Goal: Check status

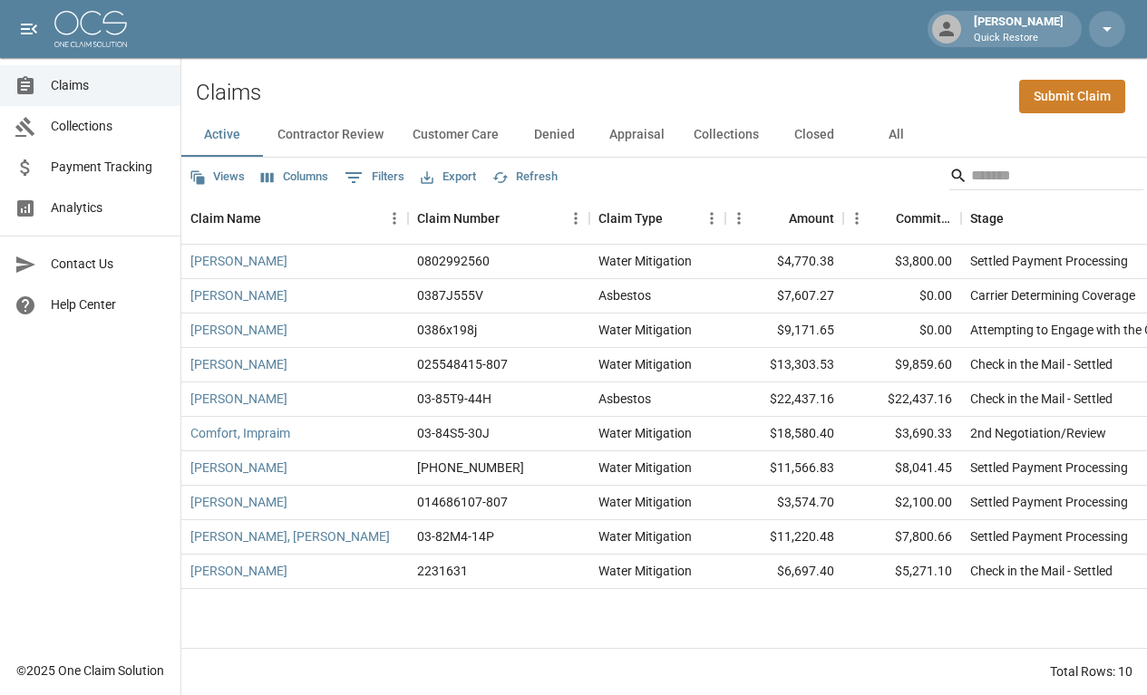
click at [956, 190] on div "Search" at bounding box center [1046, 177] width 194 height 33
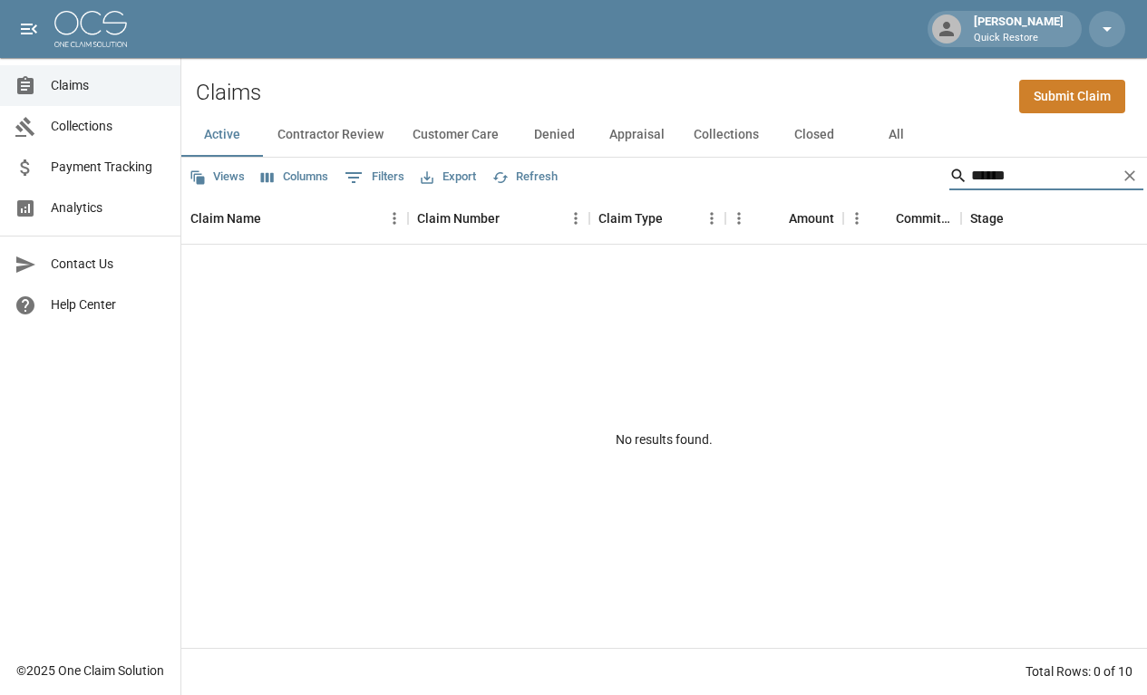
type input "*******"
click at [890, 136] on button "All" at bounding box center [896, 135] width 82 height 44
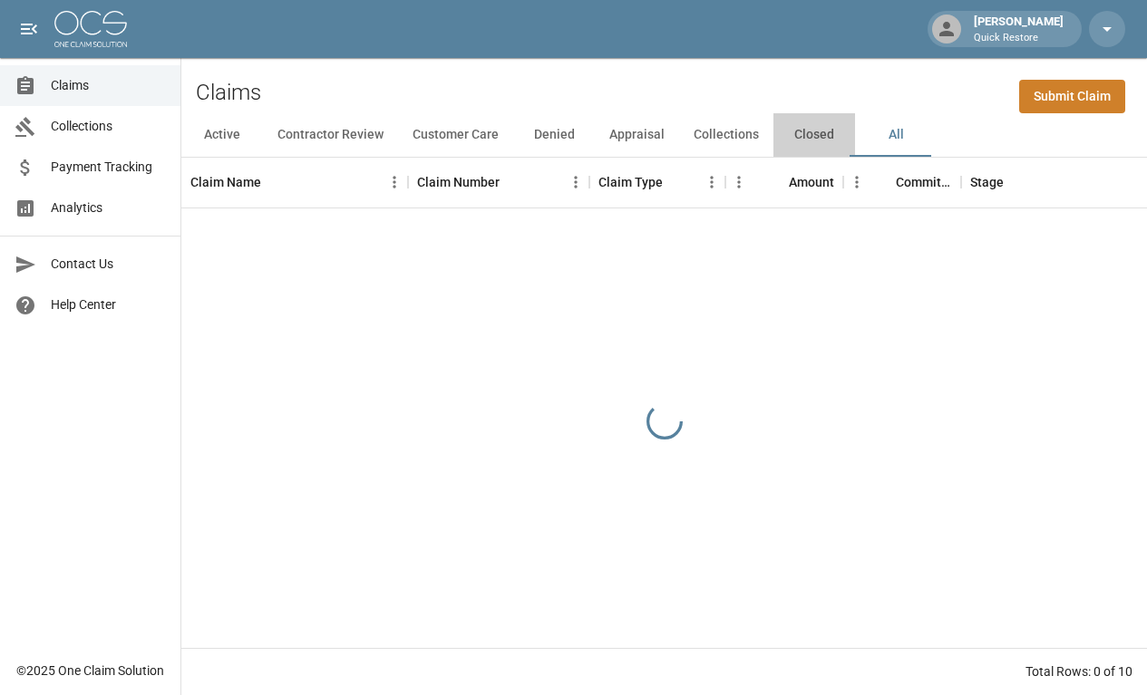
click at [812, 131] on button "Closed" at bounding box center [814, 135] width 82 height 44
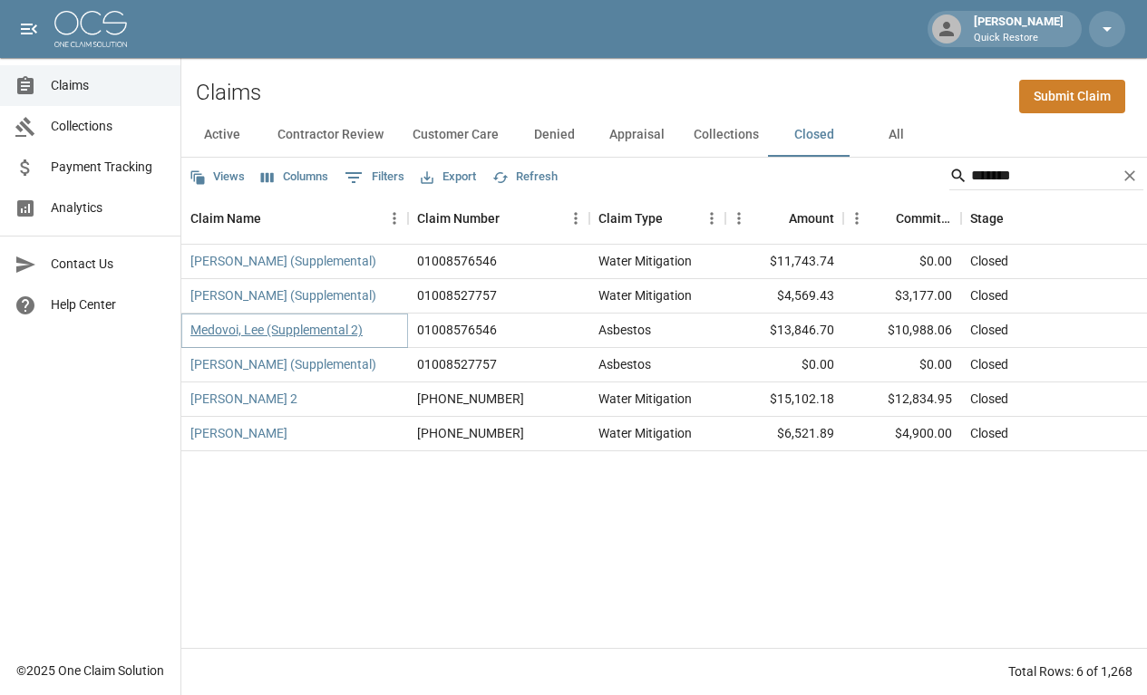
click at [299, 325] on link "Medovoi, Lee (Supplemental 2)" at bounding box center [276, 330] width 172 height 18
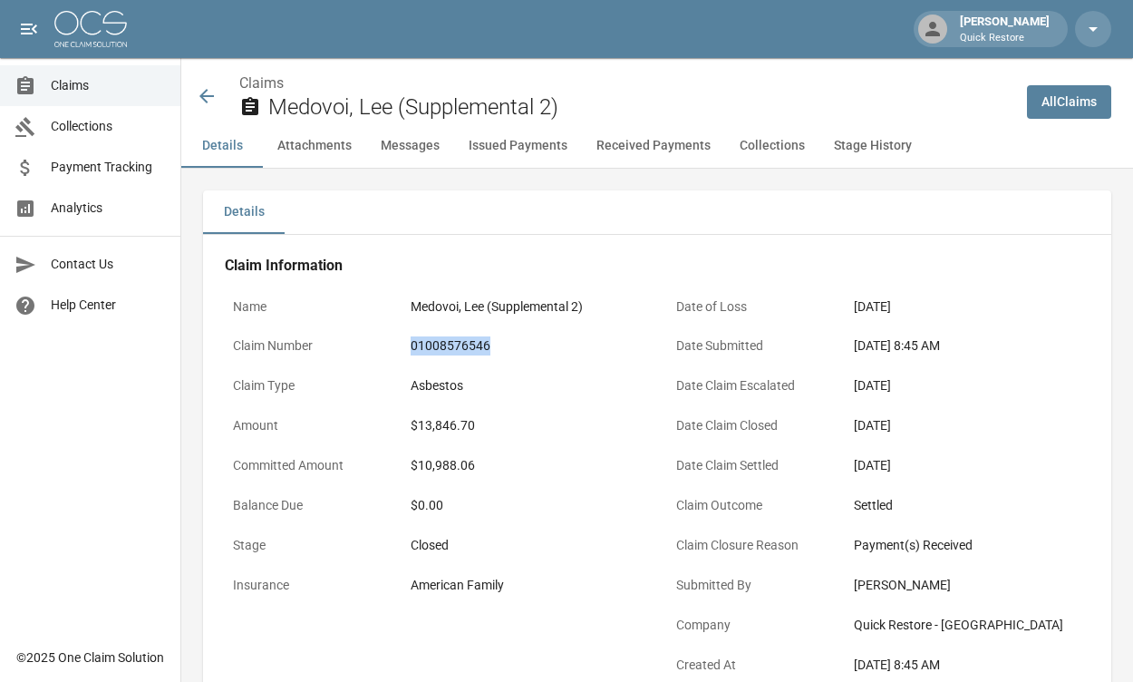
drag, startPoint x: 490, startPoint y: 345, endPoint x: 407, endPoint y: 347, distance: 82.5
click at [407, 347] on div "01008576546" at bounding box center [525, 345] width 244 height 35
drag, startPoint x: 407, startPoint y: 347, endPoint x: 423, endPoint y: 342, distance: 17.2
copy div "01008576546"
click at [204, 92] on icon at bounding box center [206, 96] width 15 height 15
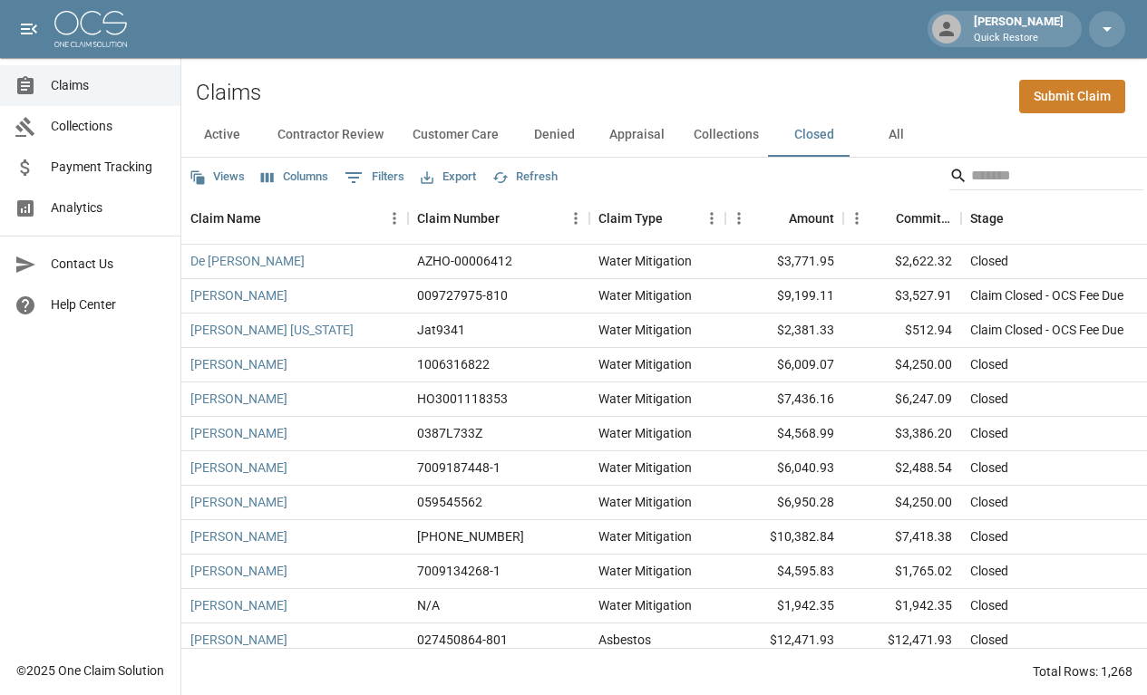
drag, startPoint x: 888, startPoint y: 121, endPoint x: 893, endPoint y: 131, distance: 10.1
click at [890, 127] on button "All" at bounding box center [896, 135] width 82 height 44
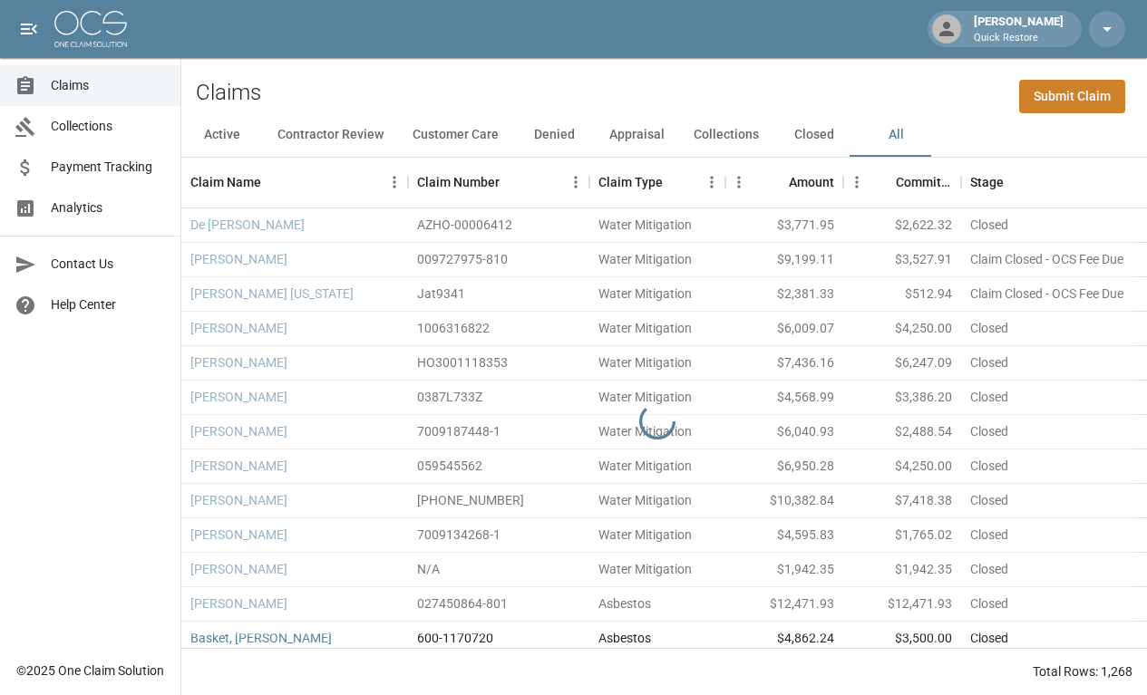
click at [889, 136] on button "All" at bounding box center [896, 135] width 82 height 44
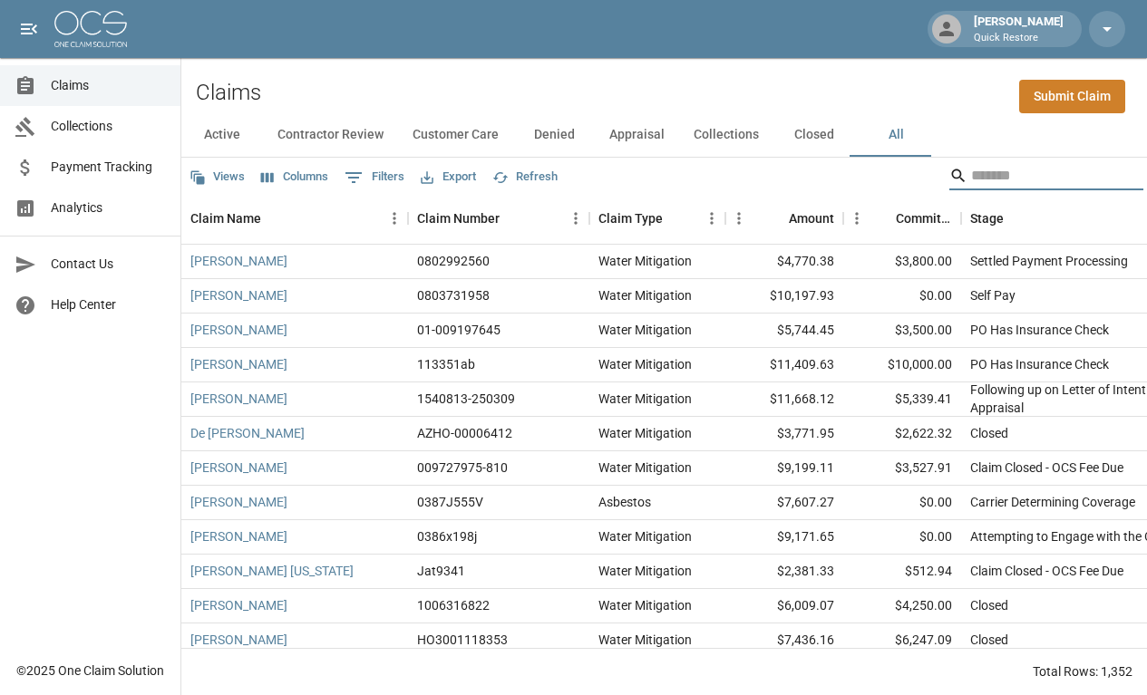
click at [985, 178] on input "Search" at bounding box center [1043, 175] width 145 height 29
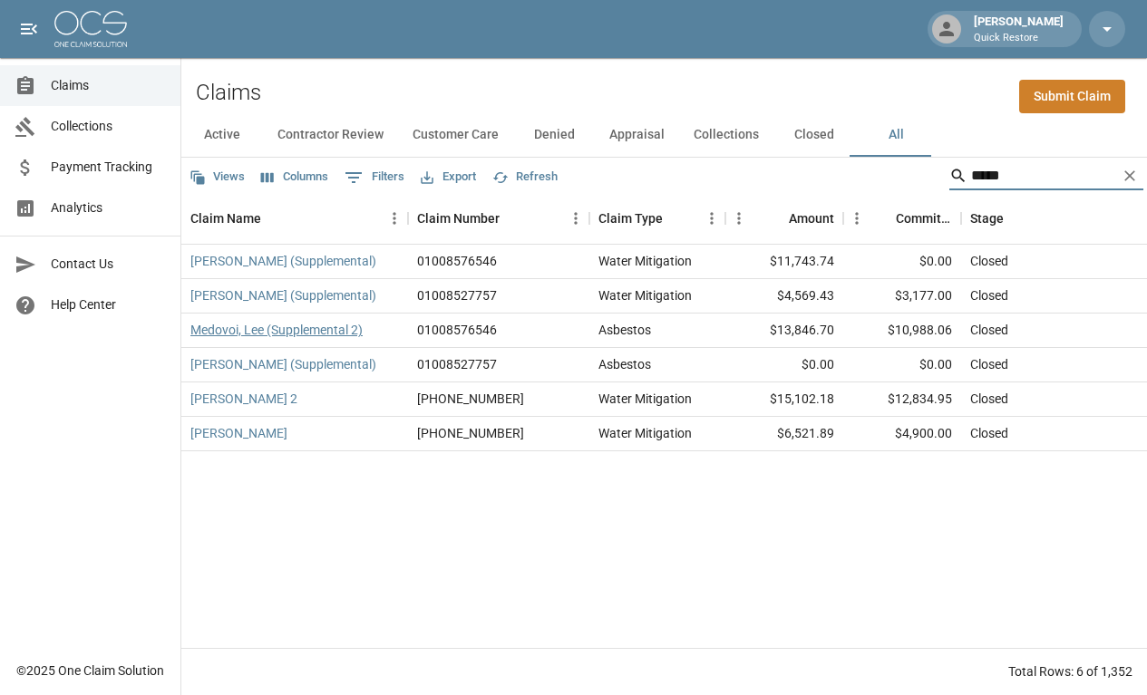
type input "*****"
click at [296, 331] on link "Medovoi, Lee (Supplemental 2)" at bounding box center [276, 330] width 172 height 18
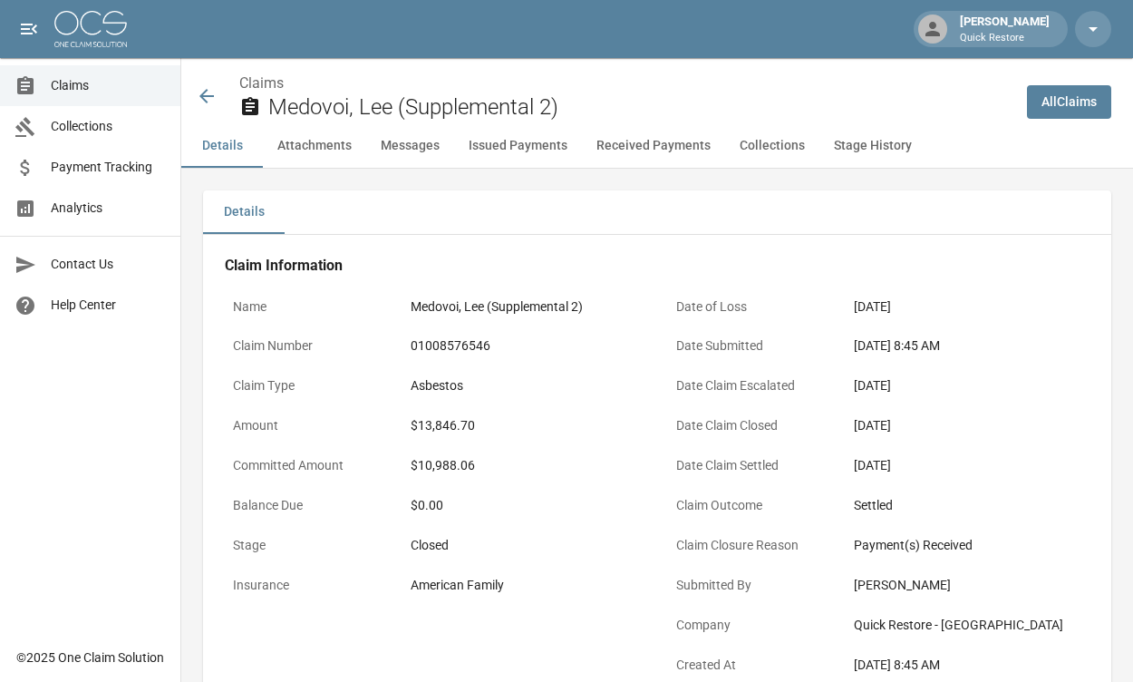
click at [204, 98] on icon at bounding box center [207, 96] width 22 height 22
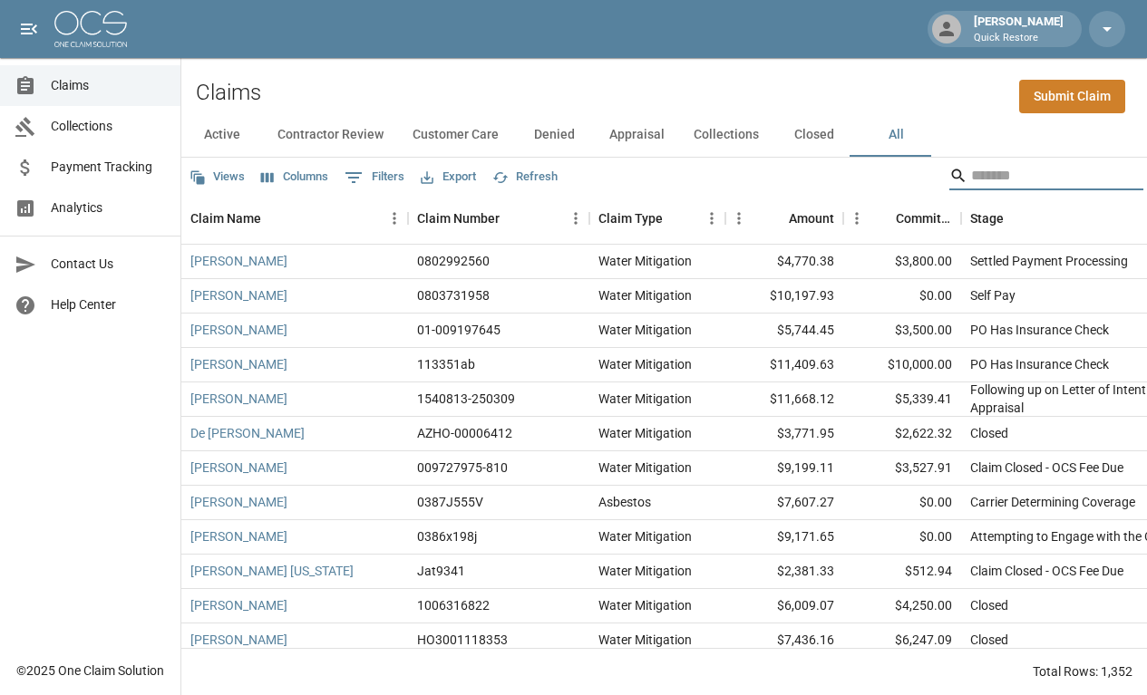
click at [1005, 178] on input "Search" at bounding box center [1043, 175] width 145 height 29
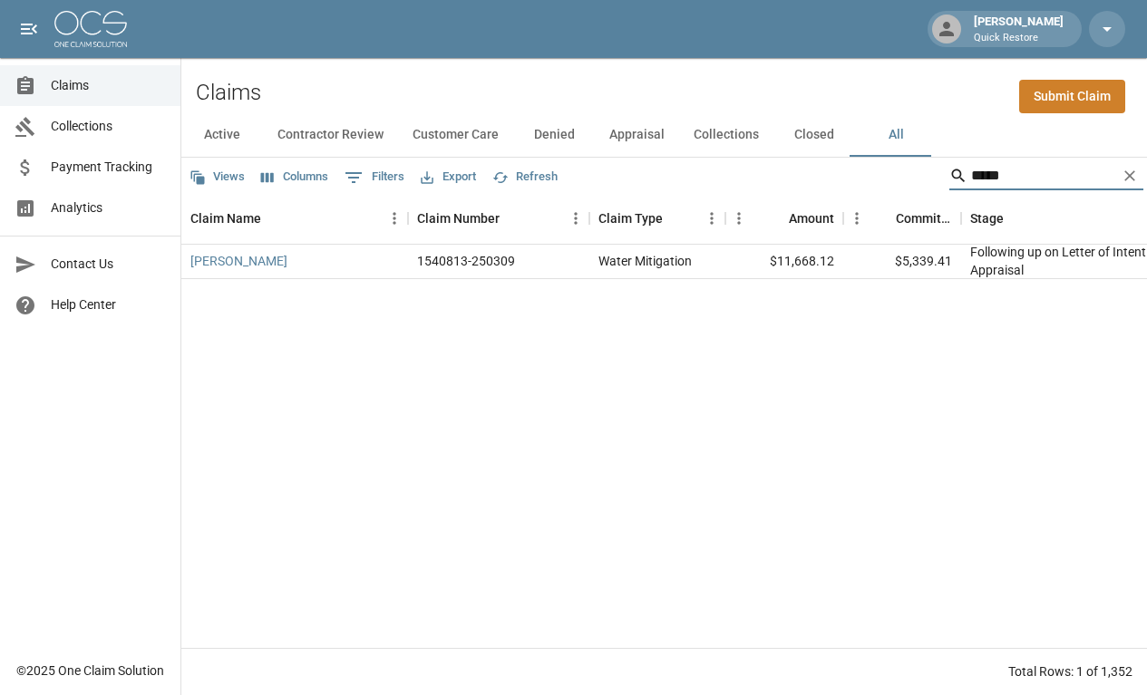
type input "*****"
drag, startPoint x: 1131, startPoint y: 173, endPoint x: 1073, endPoint y: 106, distance: 88.1
click at [1126, 169] on icon "Clear" at bounding box center [1130, 176] width 18 height 18
